Goal: Task Accomplishment & Management: Manage account settings

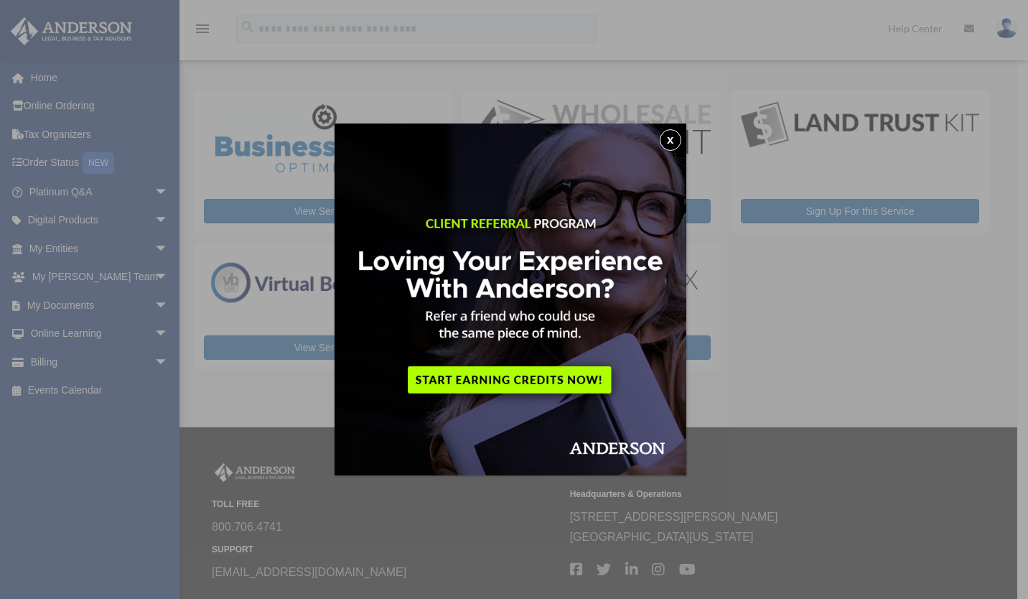
click at [673, 138] on button "x" at bounding box center [671, 140] width 22 height 22
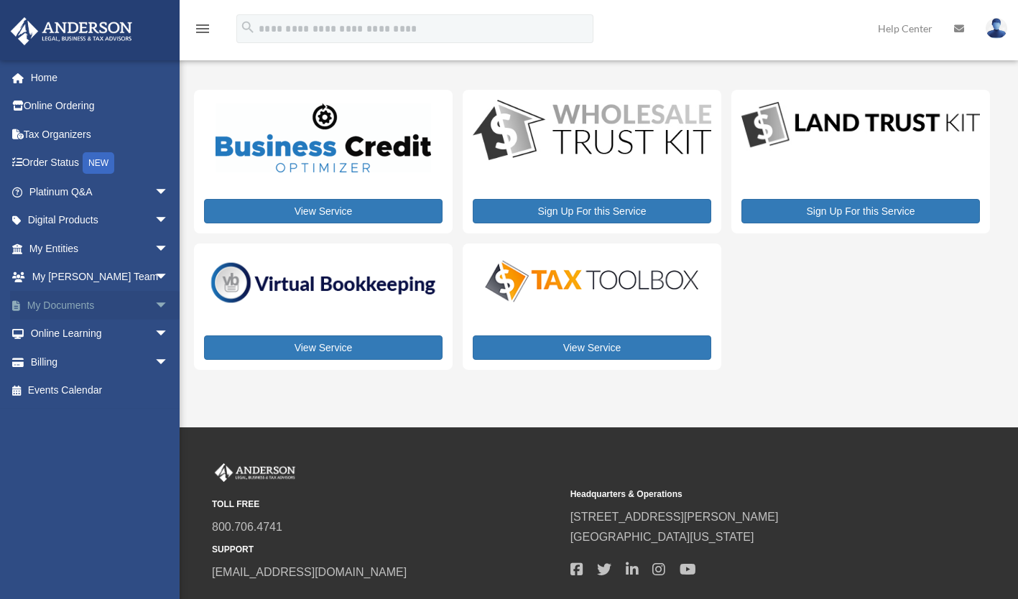
click at [95, 305] on link "My Documents arrow_drop_down" at bounding box center [100, 305] width 180 height 29
click at [158, 302] on span "arrow_drop_down" at bounding box center [168, 305] width 29 height 29
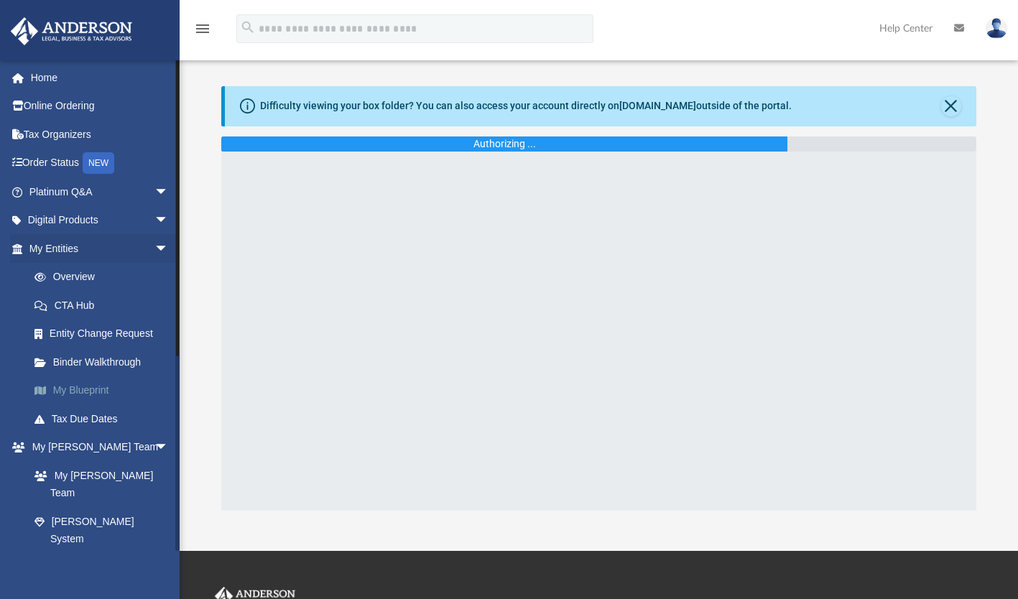
click at [90, 390] on link "My Blueprint" at bounding box center [105, 390] width 170 height 29
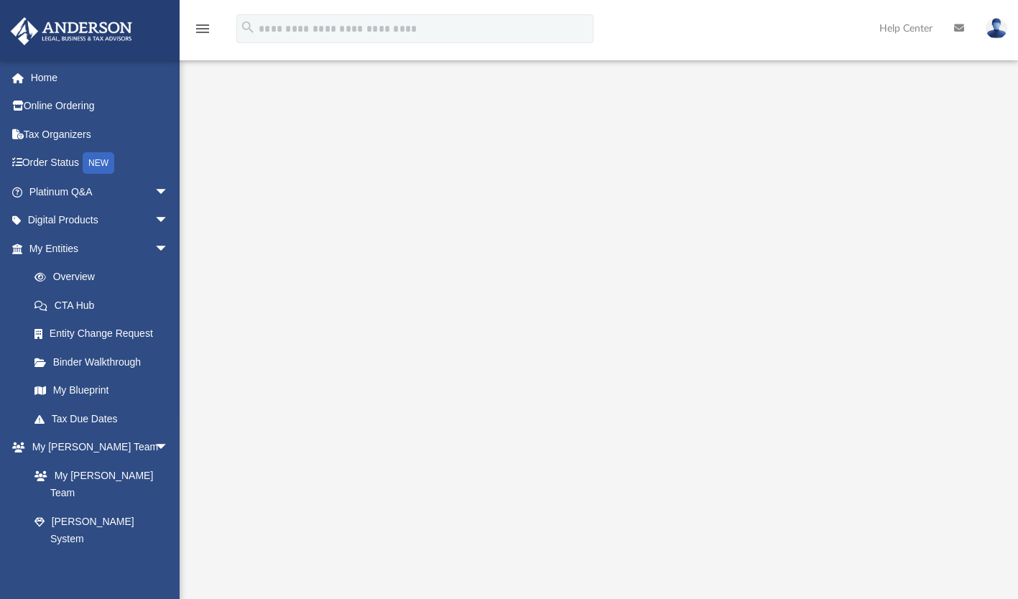
click at [998, 34] on img at bounding box center [996, 28] width 22 height 21
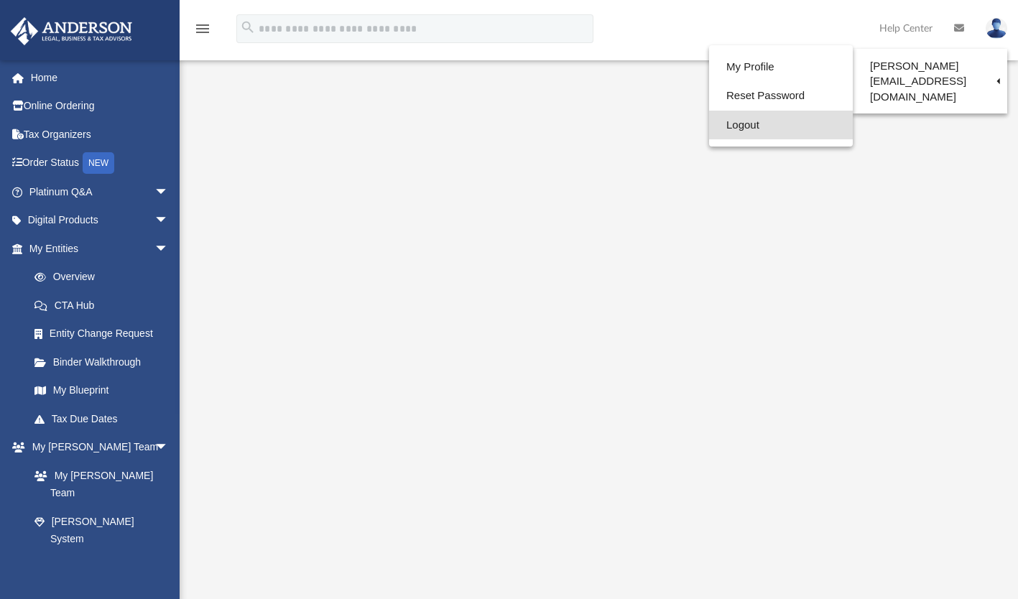
click at [758, 129] on link "Logout" at bounding box center [781, 125] width 144 height 29
